Goal: Use online tool/utility: Utilize a website feature to perform a specific function

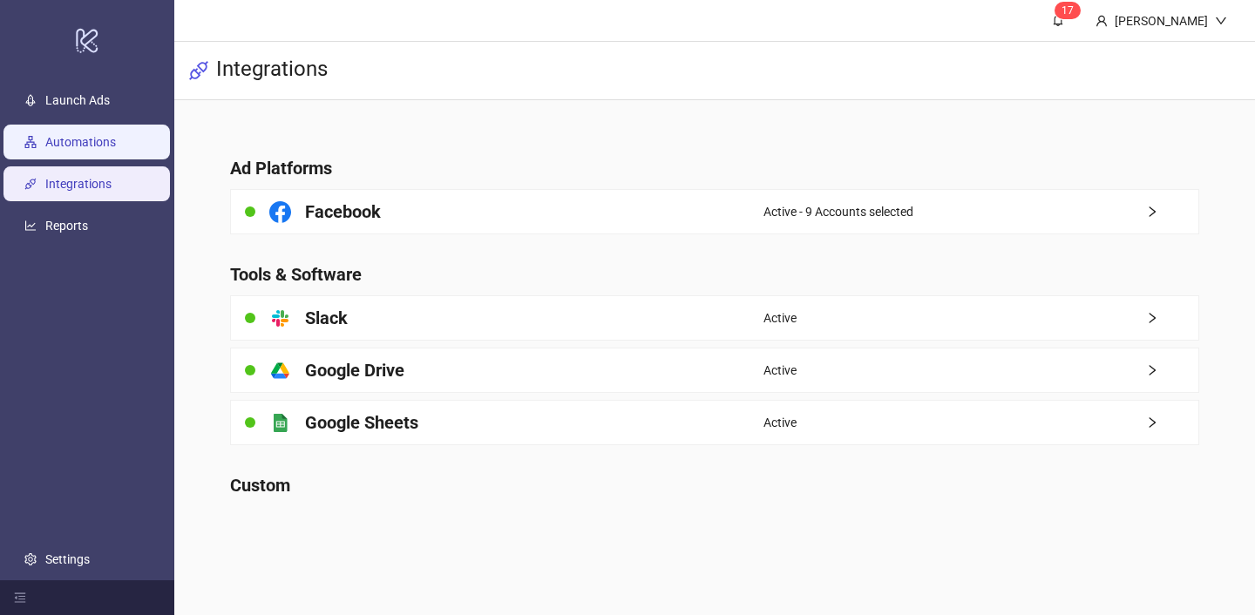
click at [78, 146] on link "Automations" at bounding box center [80, 142] width 71 height 14
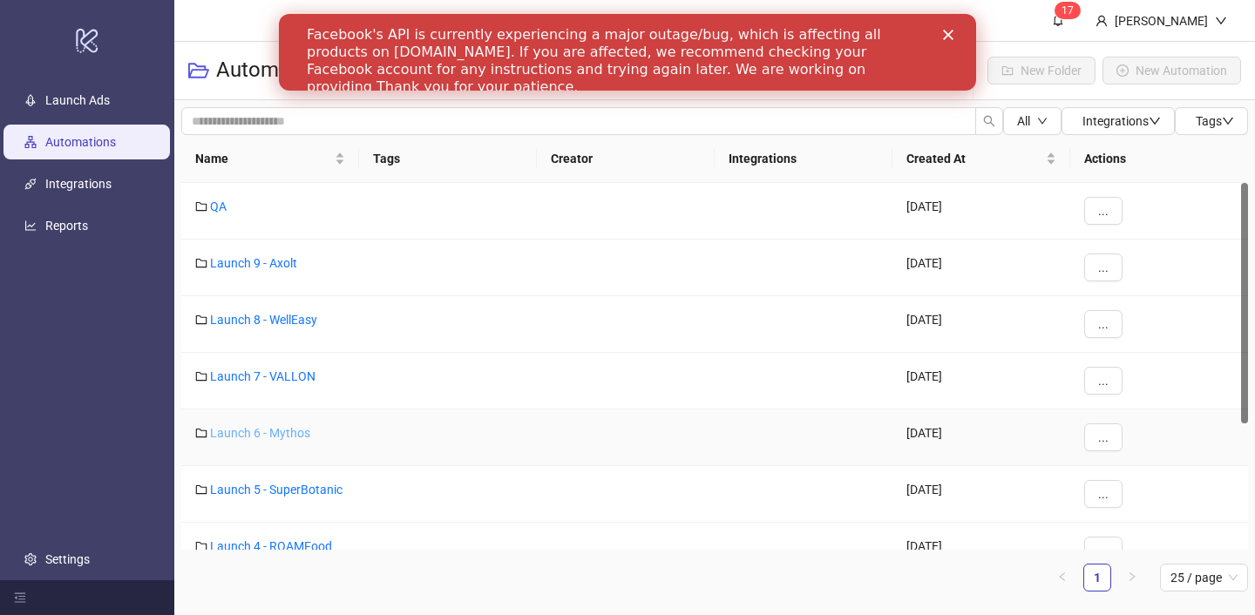
click at [289, 432] on link "Launch 6 - Mythos" at bounding box center [260, 433] width 100 height 14
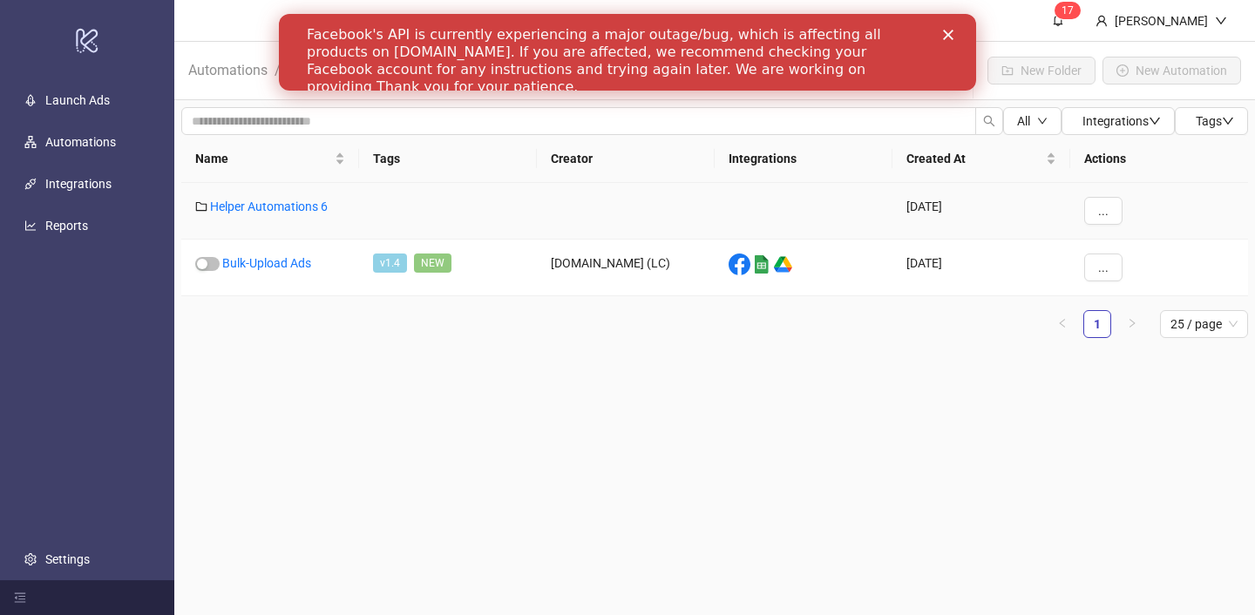
click at [295, 194] on div "Helper Automations 6" at bounding box center [270, 211] width 178 height 57
click at [295, 204] on link "Helper Automations 6" at bounding box center [269, 207] width 118 height 14
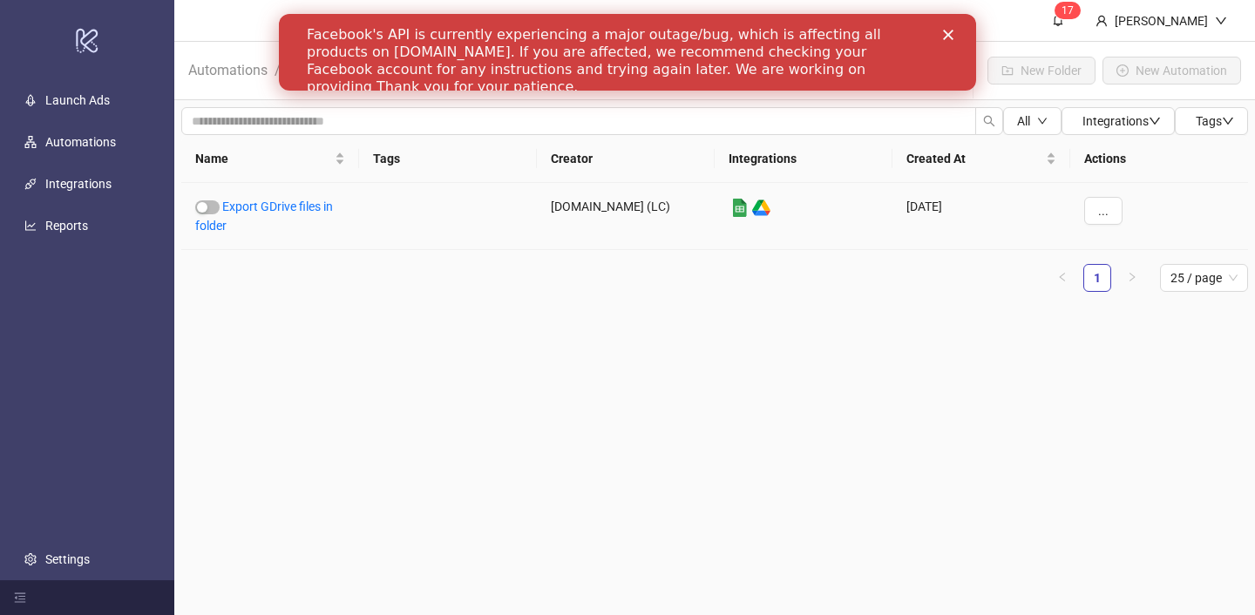
click at [295, 204] on link "Export GDrive files in folder" at bounding box center [264, 216] width 138 height 33
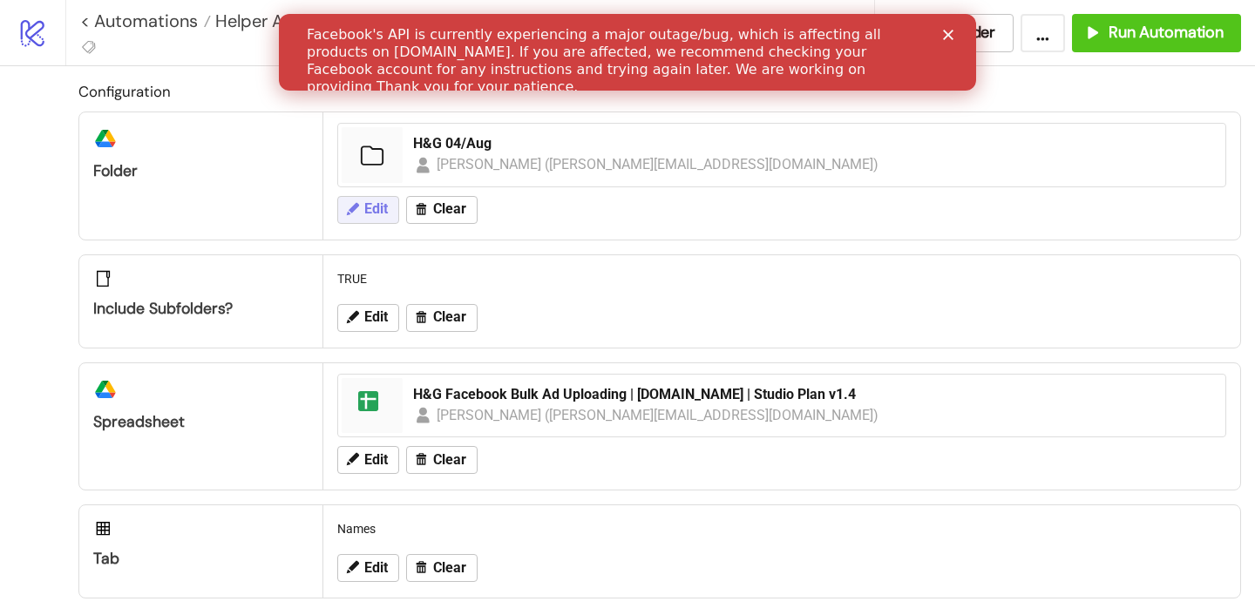
click at [369, 205] on span "Edit" at bounding box center [376, 209] width 24 height 16
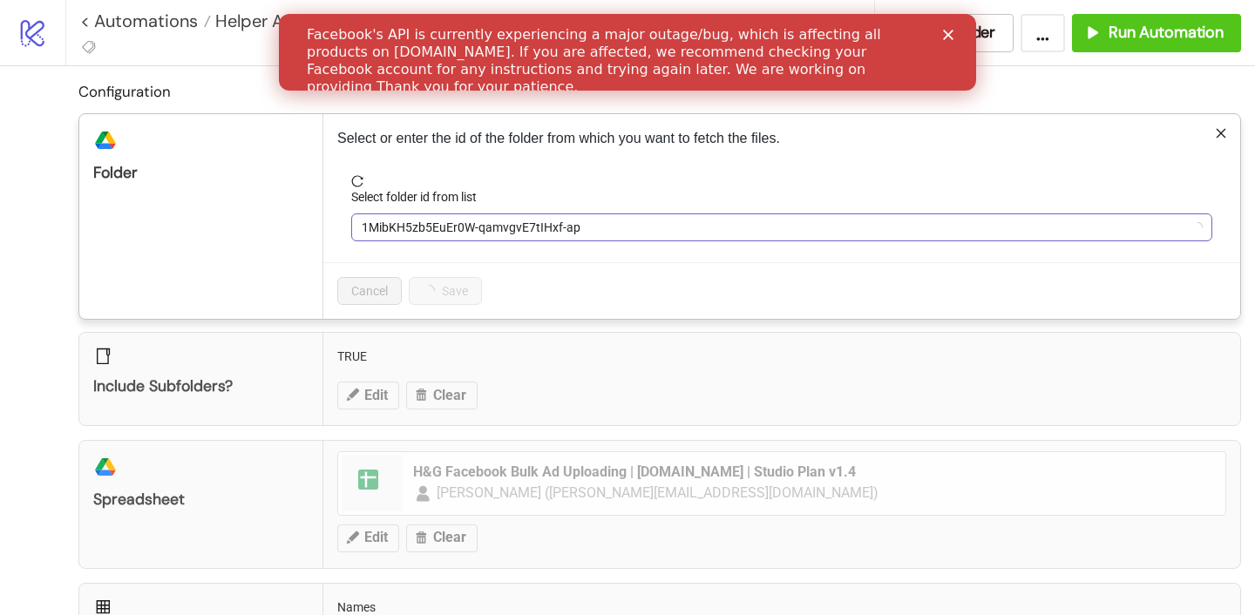
click at [410, 237] on span "1MibKH5zb5EuEr0W-qamvgvE7tIHxf-ap" at bounding box center [782, 227] width 840 height 26
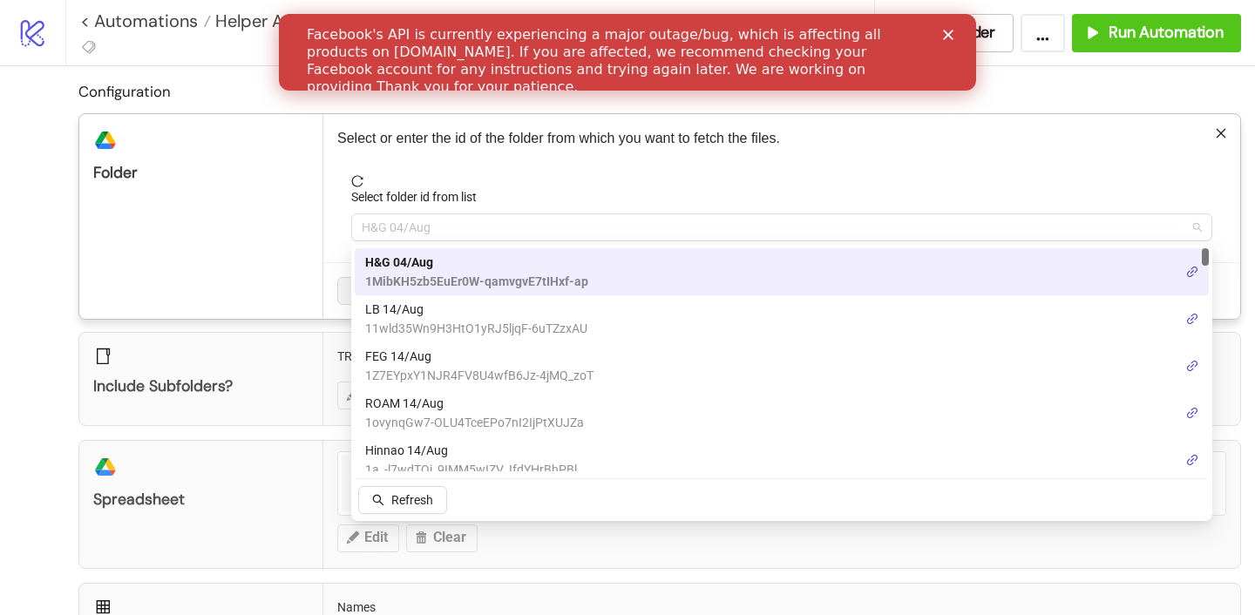
click at [396, 234] on span "H&G 04/Aug" at bounding box center [782, 227] width 840 height 26
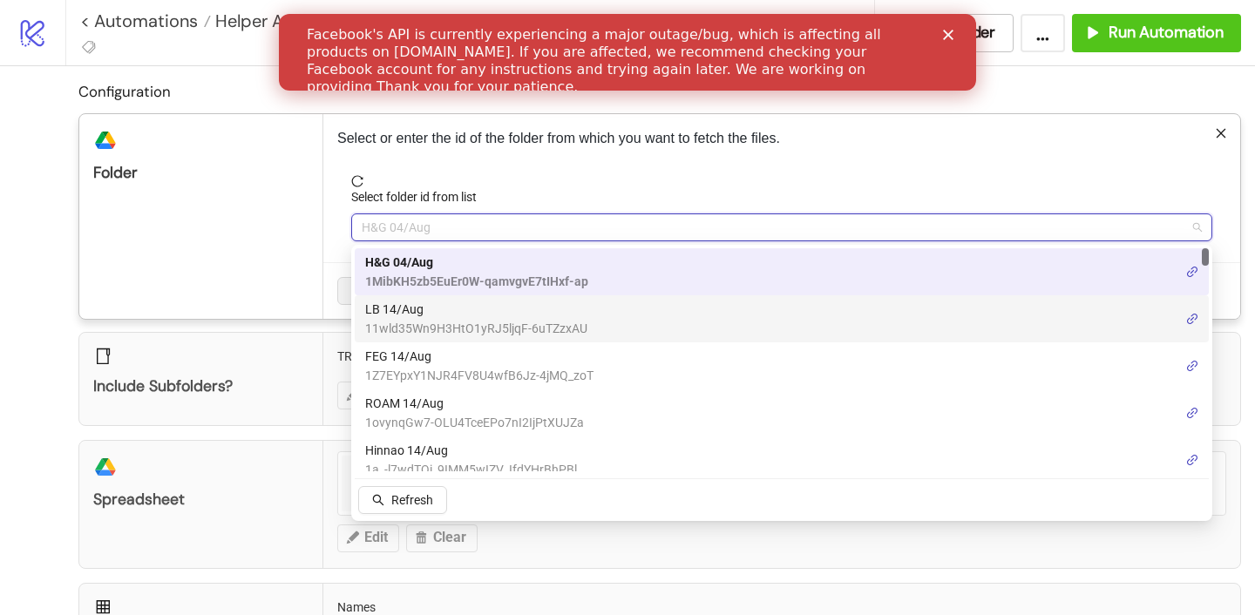
click at [404, 315] on span "LB 14/Aug" at bounding box center [476, 309] width 222 height 19
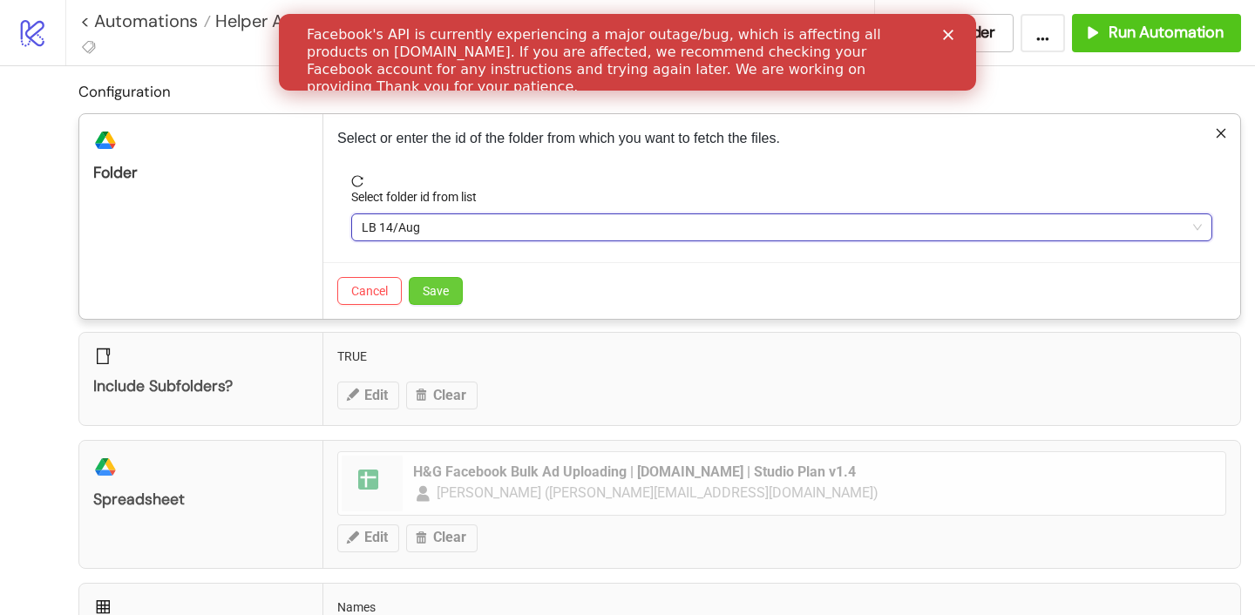
click at [423, 295] on span "Save" at bounding box center [436, 291] width 26 height 14
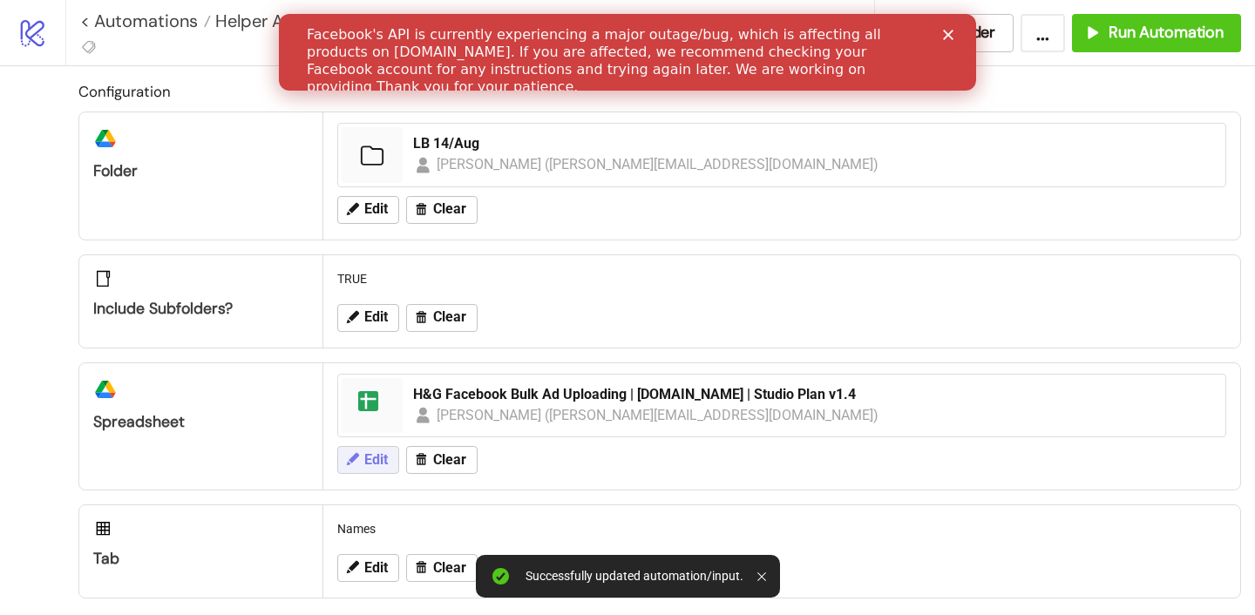
click at [367, 466] on span "Edit" at bounding box center [376, 460] width 24 height 16
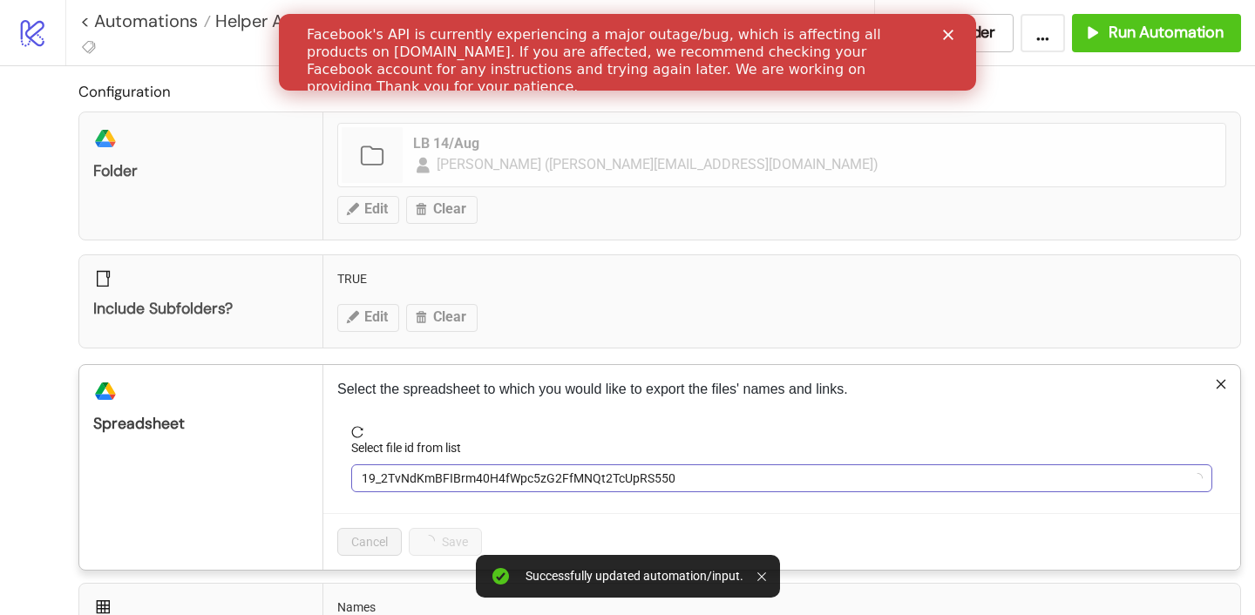
click at [389, 478] on span "19_2TvNdKmBFIBrm40H4fWpc5zG2FfMNQt2TcUpRS550" at bounding box center [782, 478] width 840 height 26
click at [383, 478] on span "H&G Facebook Bulk Ad Uploading | [DOMAIN_NAME] | Studio Plan v1.4" at bounding box center [782, 478] width 840 height 26
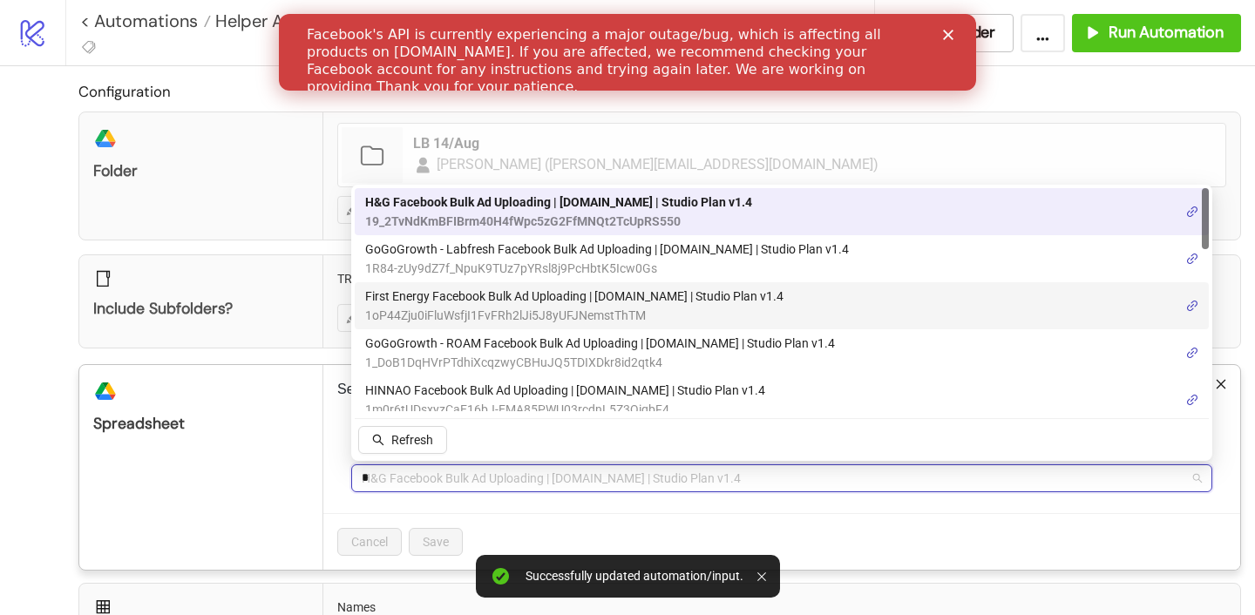
type input "**"
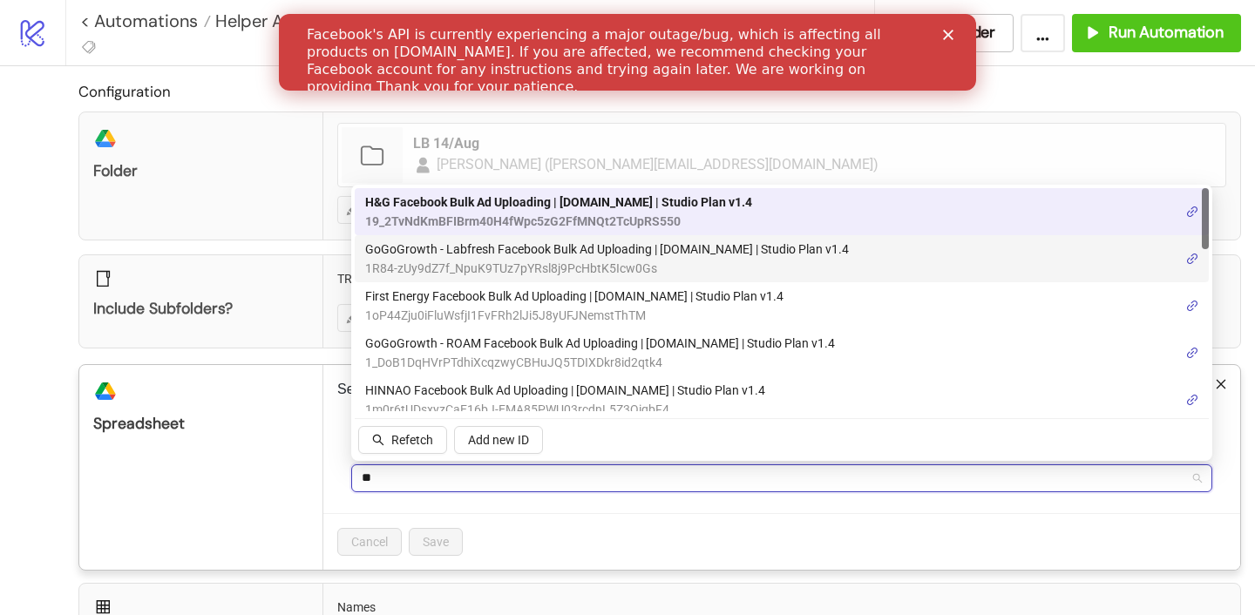
click at [441, 245] on span "GoGoGrowth - Labfresh Facebook Bulk Ad Uploading | [DOMAIN_NAME] | Studio Plan …" at bounding box center [607, 249] width 484 height 19
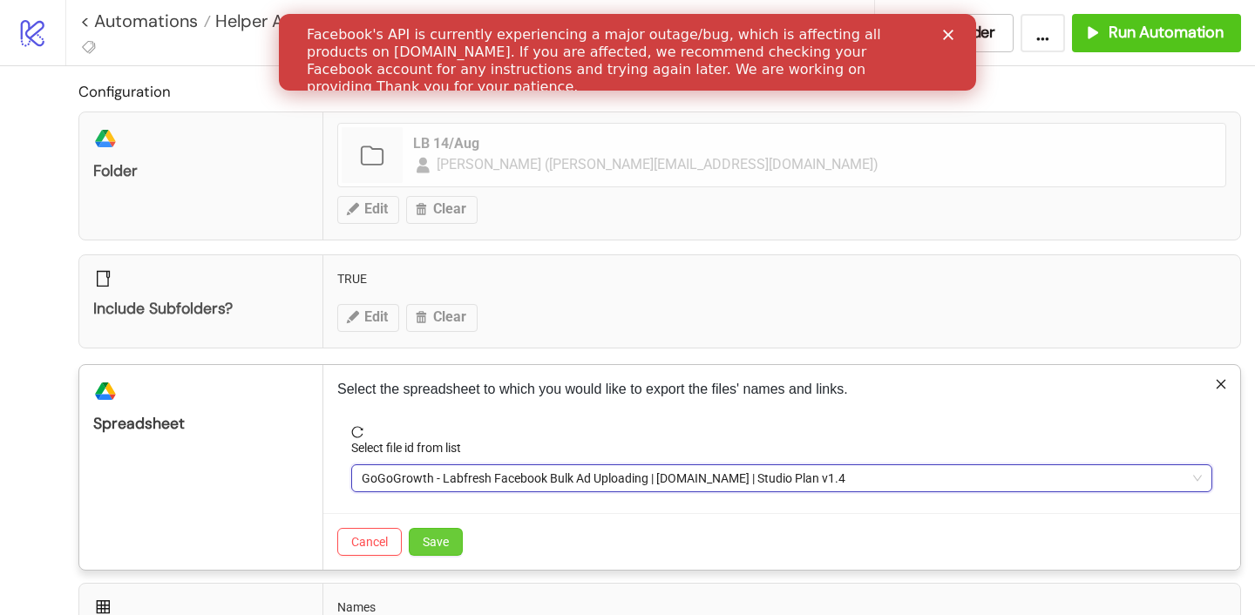
click at [438, 545] on span "Save" at bounding box center [436, 542] width 26 height 14
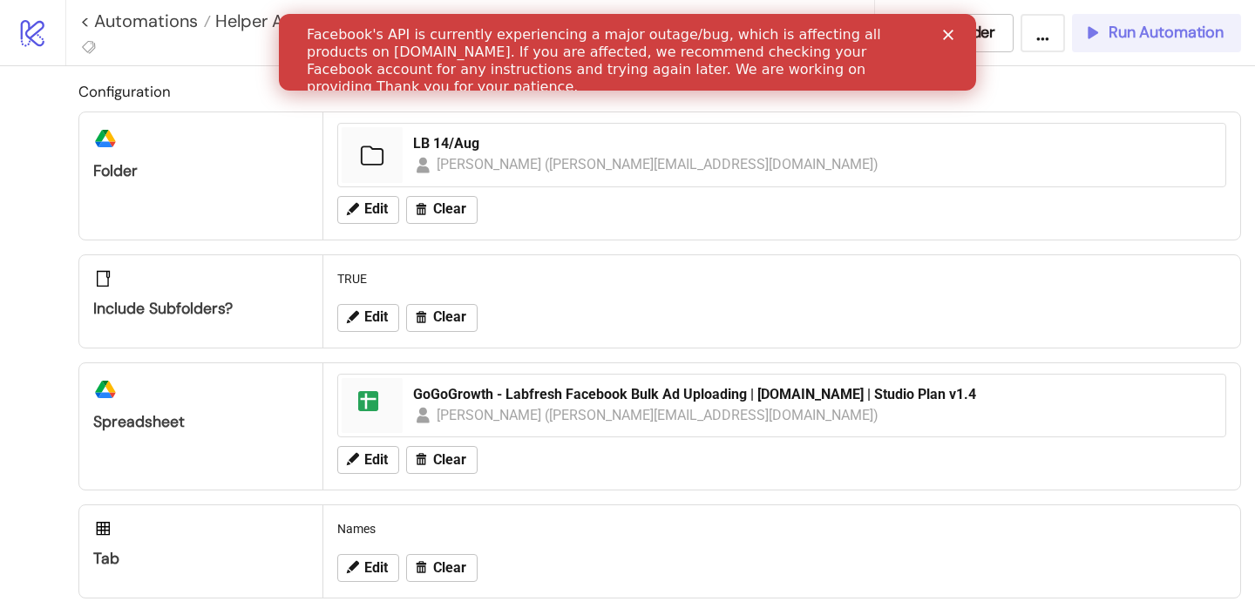
click at [1128, 48] on button "Run Automation" at bounding box center [1156, 33] width 169 height 38
